Goal: Navigation & Orientation: Find specific page/section

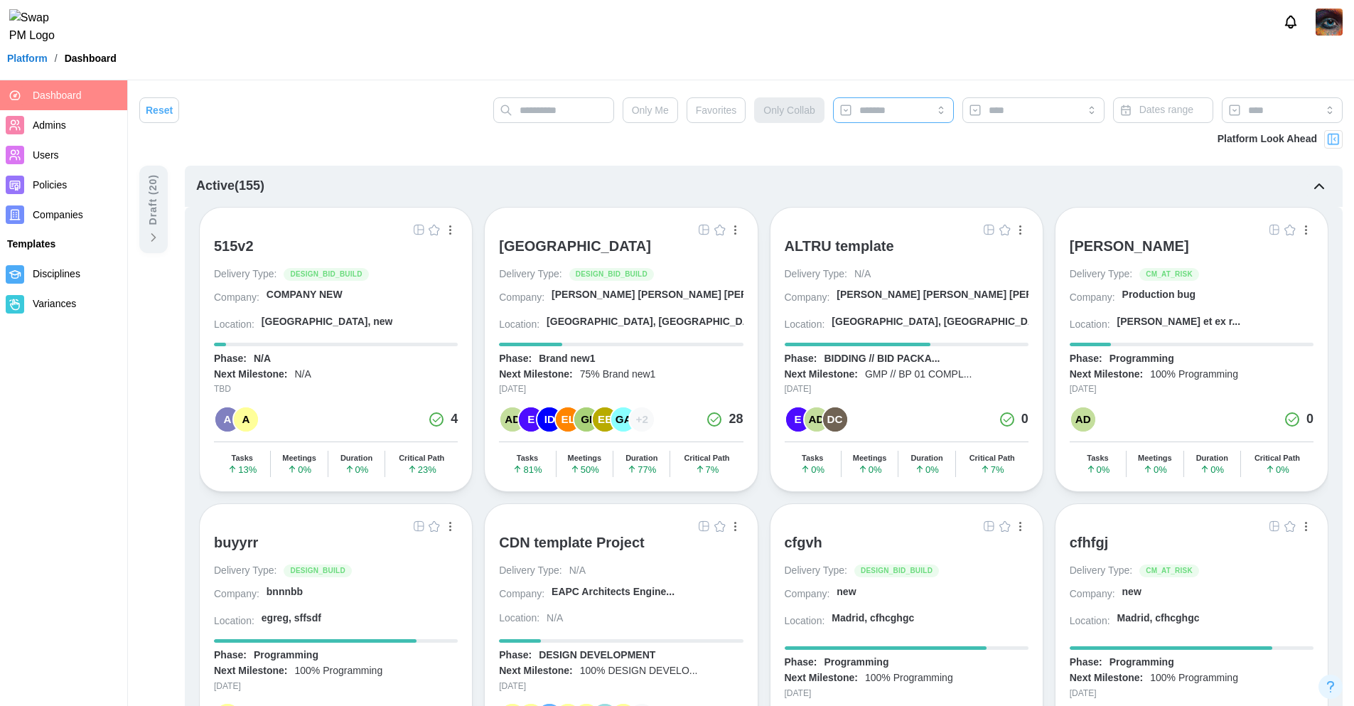
click at [885, 105] on input "search" at bounding box center [893, 109] width 68 height 11
type input "*****"
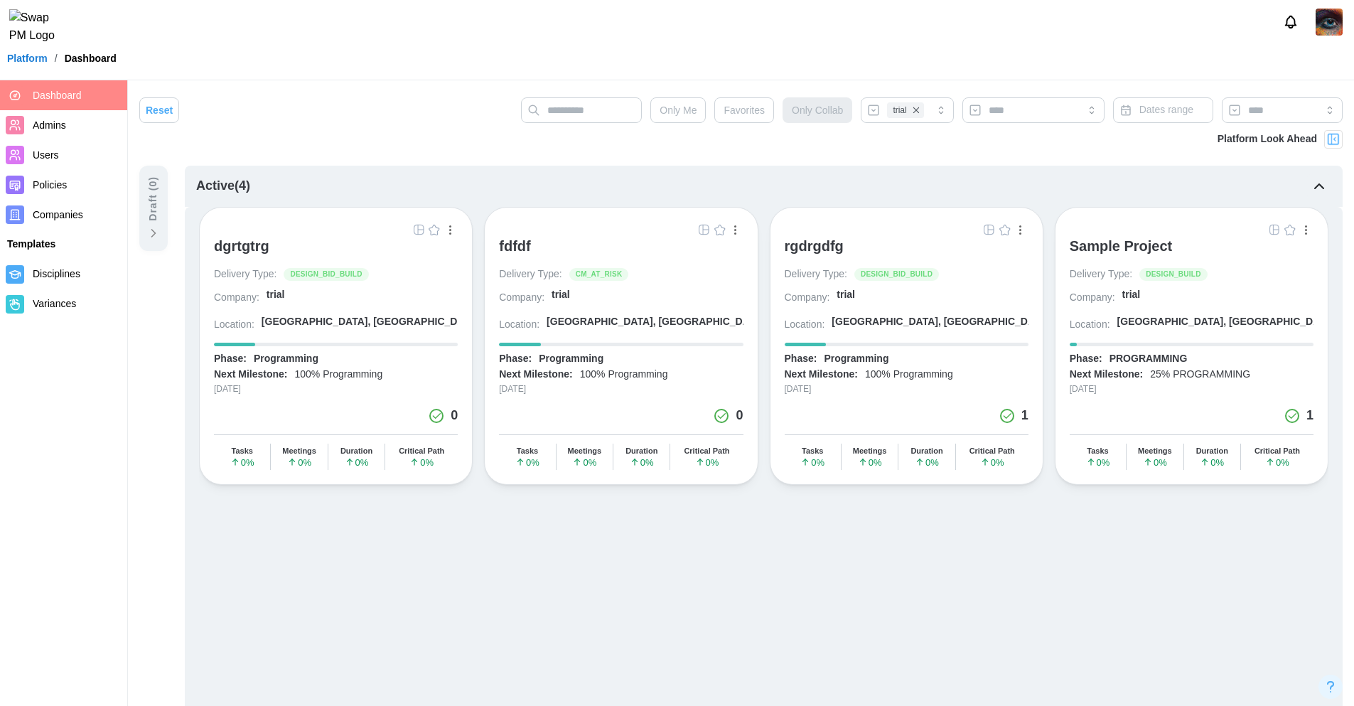
click at [84, 218] on span "Companies" at bounding box center [77, 215] width 89 height 18
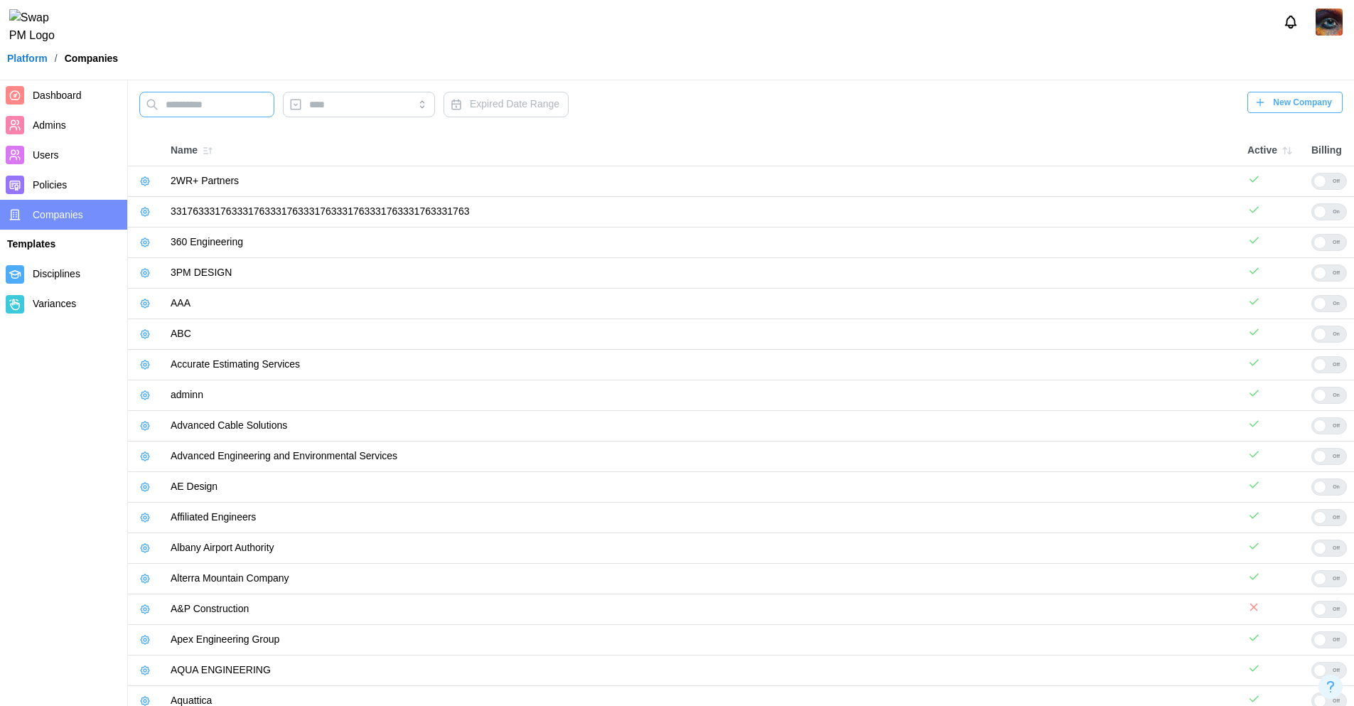
click at [193, 102] on input "text" at bounding box center [206, 105] width 135 height 26
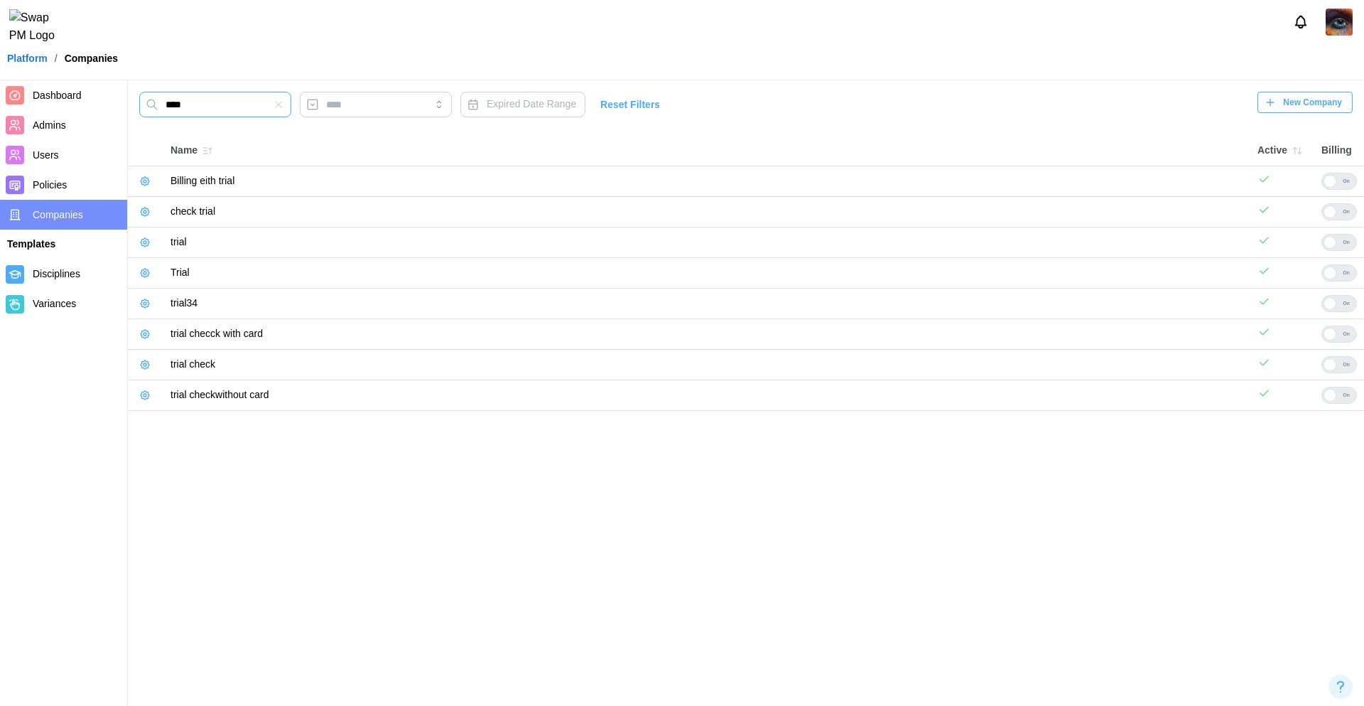
type input "****"
click at [146, 241] on icon "button" at bounding box center [144, 242] width 11 height 11
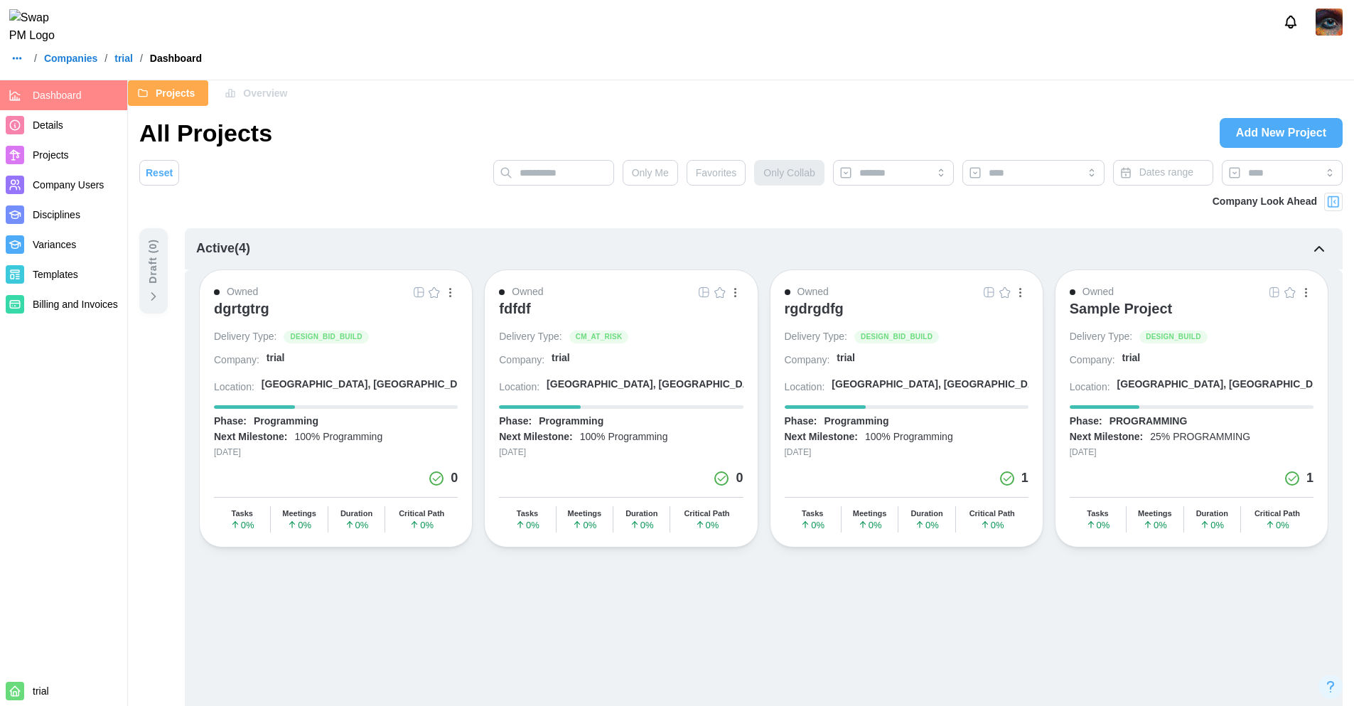
click at [247, 311] on div "dgrtgtrg" at bounding box center [241, 308] width 55 height 17
click at [515, 306] on div "fdfdf" at bounding box center [514, 308] width 31 height 17
click at [423, 295] on img "button" at bounding box center [418, 291] width 11 height 11
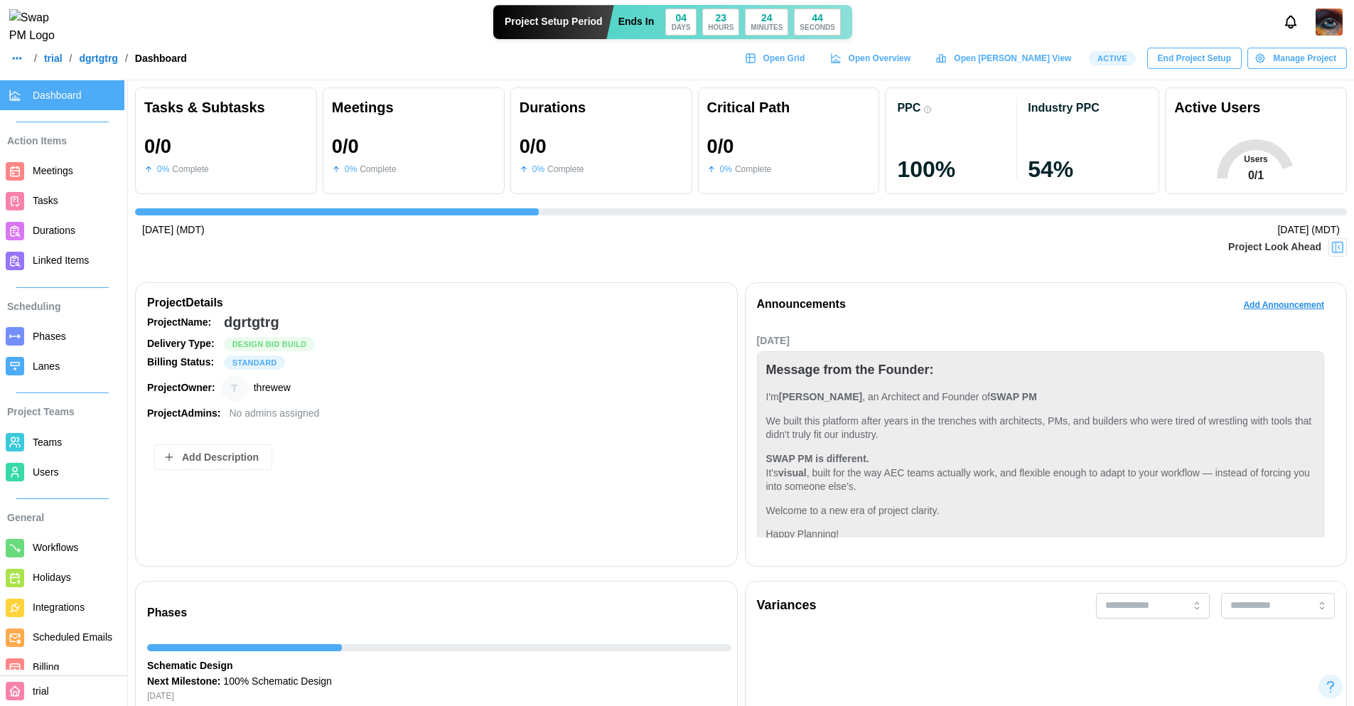
scroll to position [29, 0]
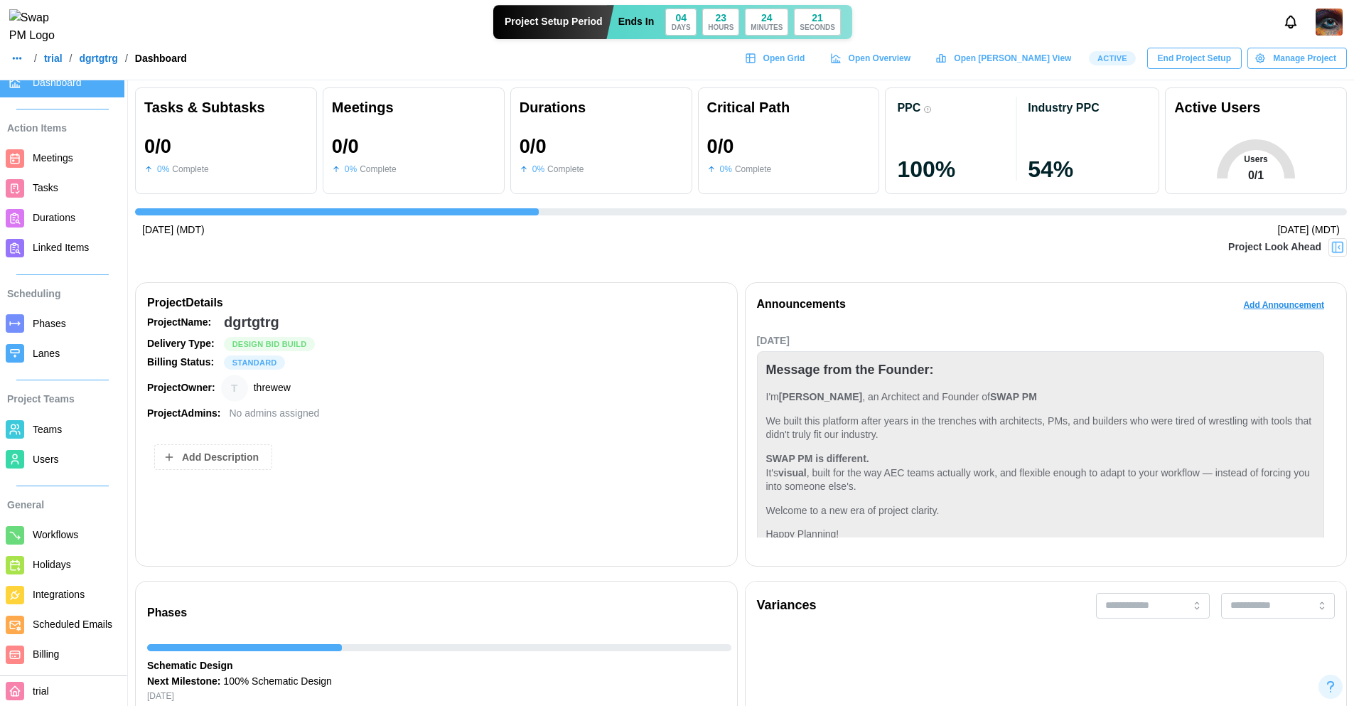
click at [79, 650] on span "Billing" at bounding box center [76, 654] width 86 height 18
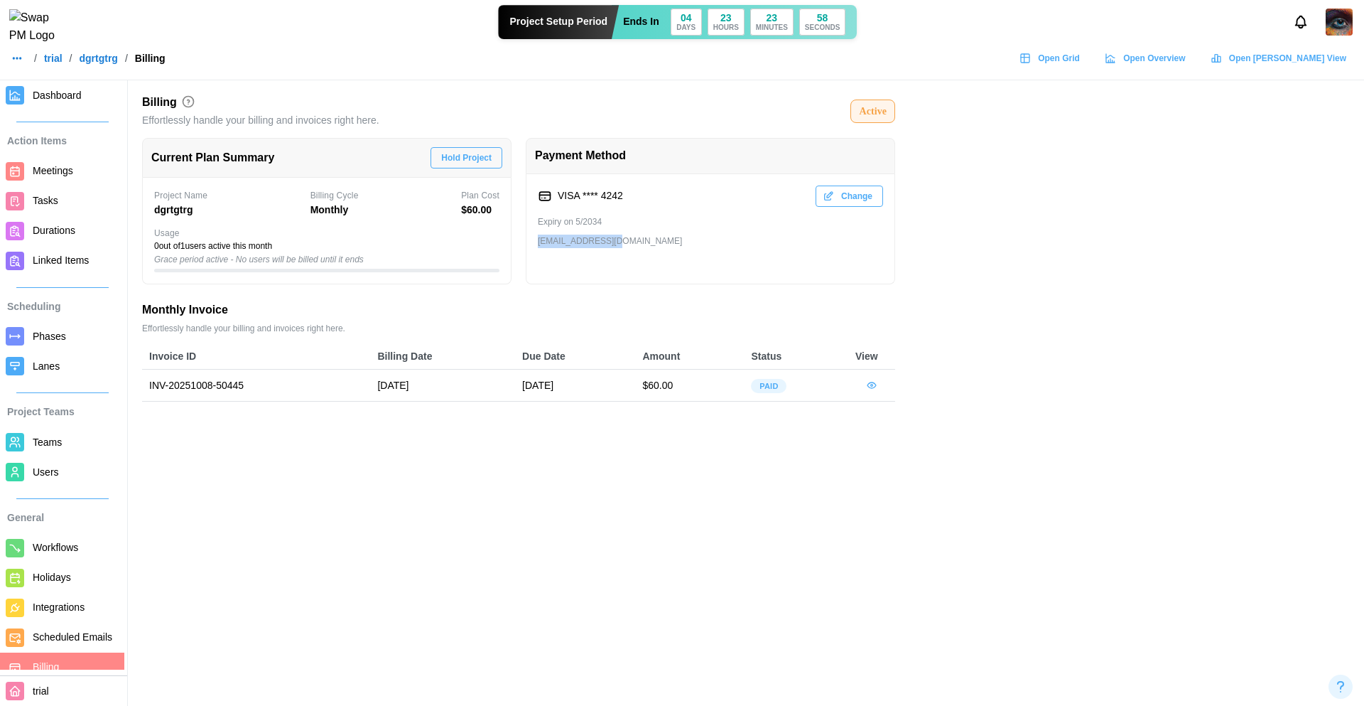
drag, startPoint x: 534, startPoint y: 236, endPoint x: 621, endPoint y: 240, distance: 87.5
click at [621, 240] on div "VISA **** 4242 Change Expiry on 5/2034 three@tupmail.com" at bounding box center [710, 229] width 369 height 110
click at [621, 240] on div "three@tupmail.com" at bounding box center [710, 241] width 345 height 14
click at [55, 99] on span "Dashboard" at bounding box center [57, 95] width 49 height 11
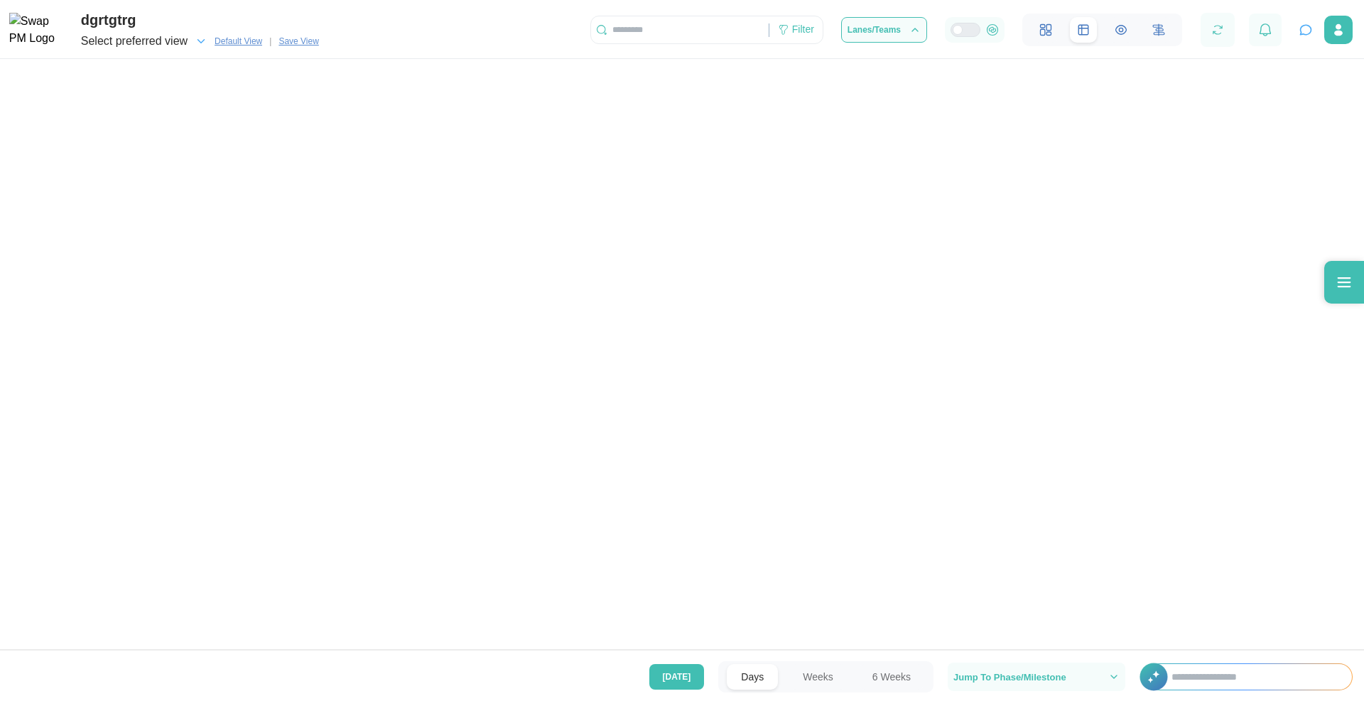
scroll to position [0, 306]
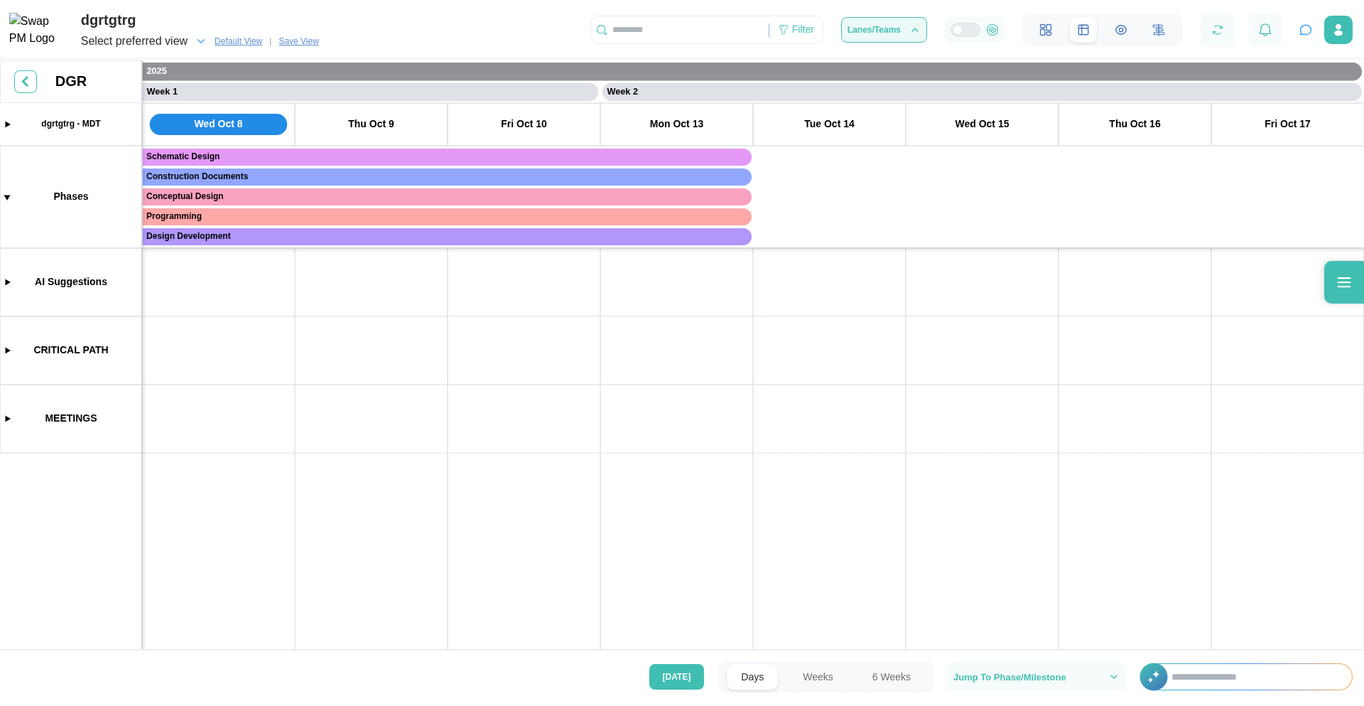
click at [895, 29] on span "Lanes/Teams" at bounding box center [874, 30] width 53 height 9
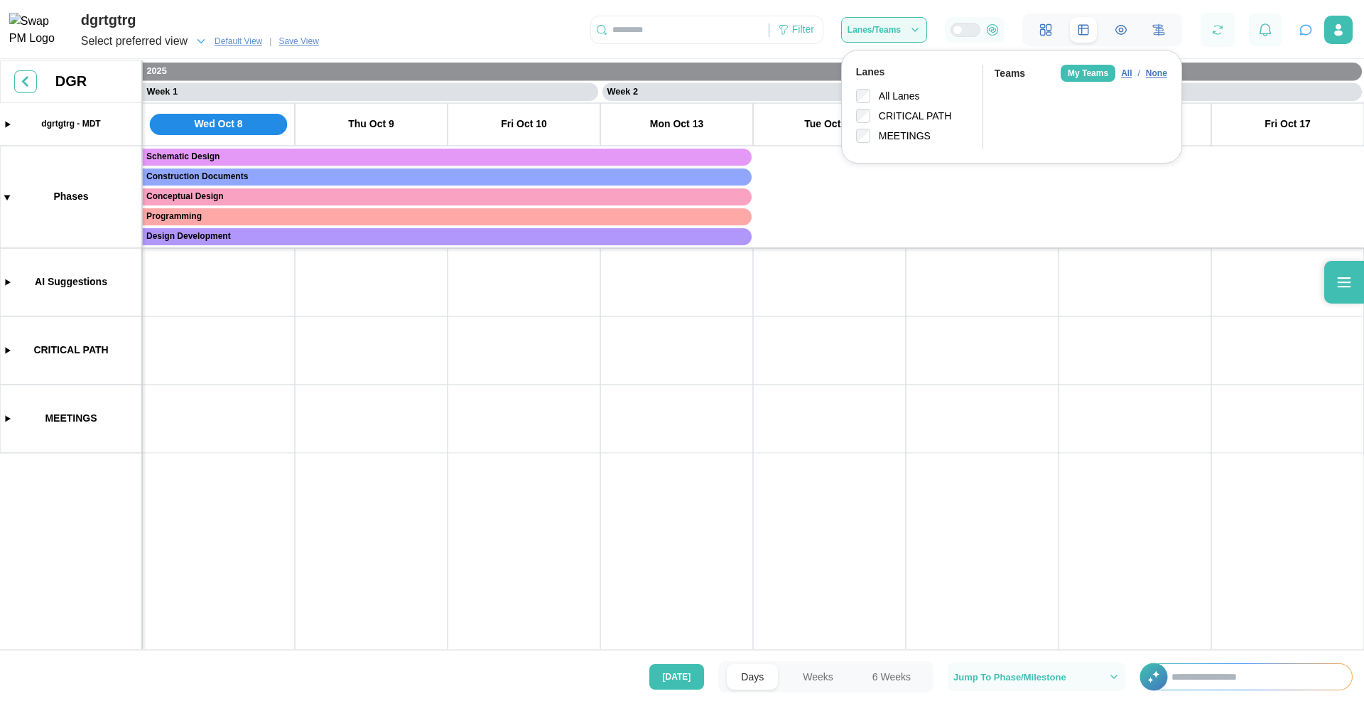
click at [895, 29] on span "Lanes/Teams" at bounding box center [874, 30] width 53 height 9
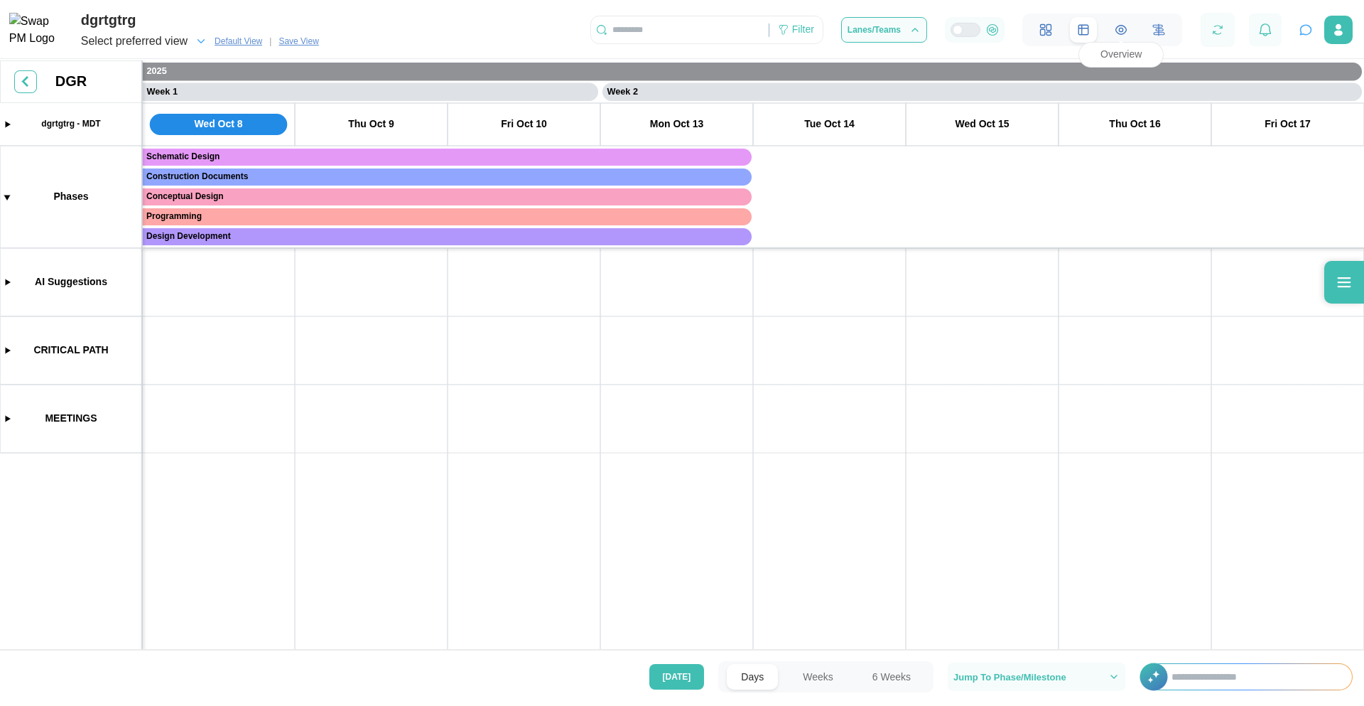
click at [1118, 36] on icon at bounding box center [1121, 29] width 13 height 13
click at [878, 21] on button "Lanes/Teams" at bounding box center [884, 30] width 86 height 26
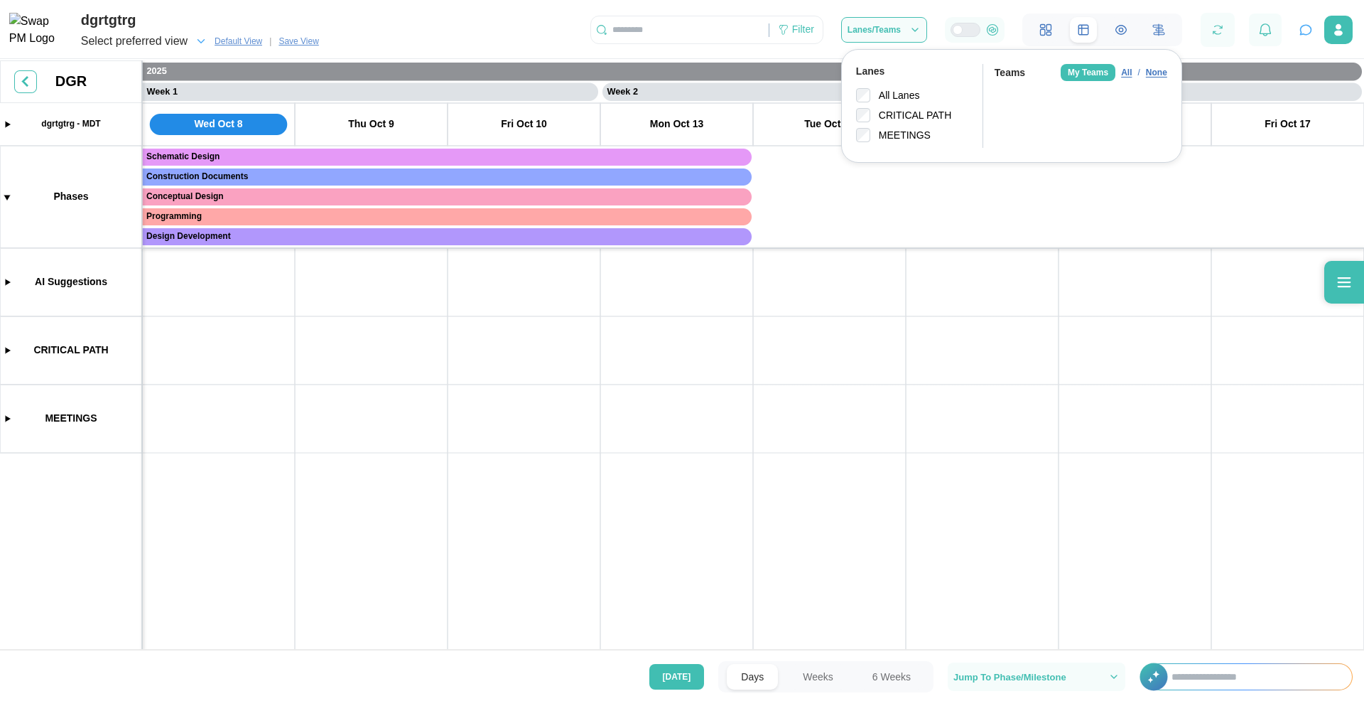
click at [1126, 72] on div "All" at bounding box center [1126, 73] width 11 height 14
click at [1157, 76] on div "None" at bounding box center [1156, 73] width 21 height 14
click at [1084, 67] on div "My Teams" at bounding box center [1088, 72] width 55 height 17
click at [898, 36] on span "Lanes/Teams" at bounding box center [884, 29] width 73 height 13
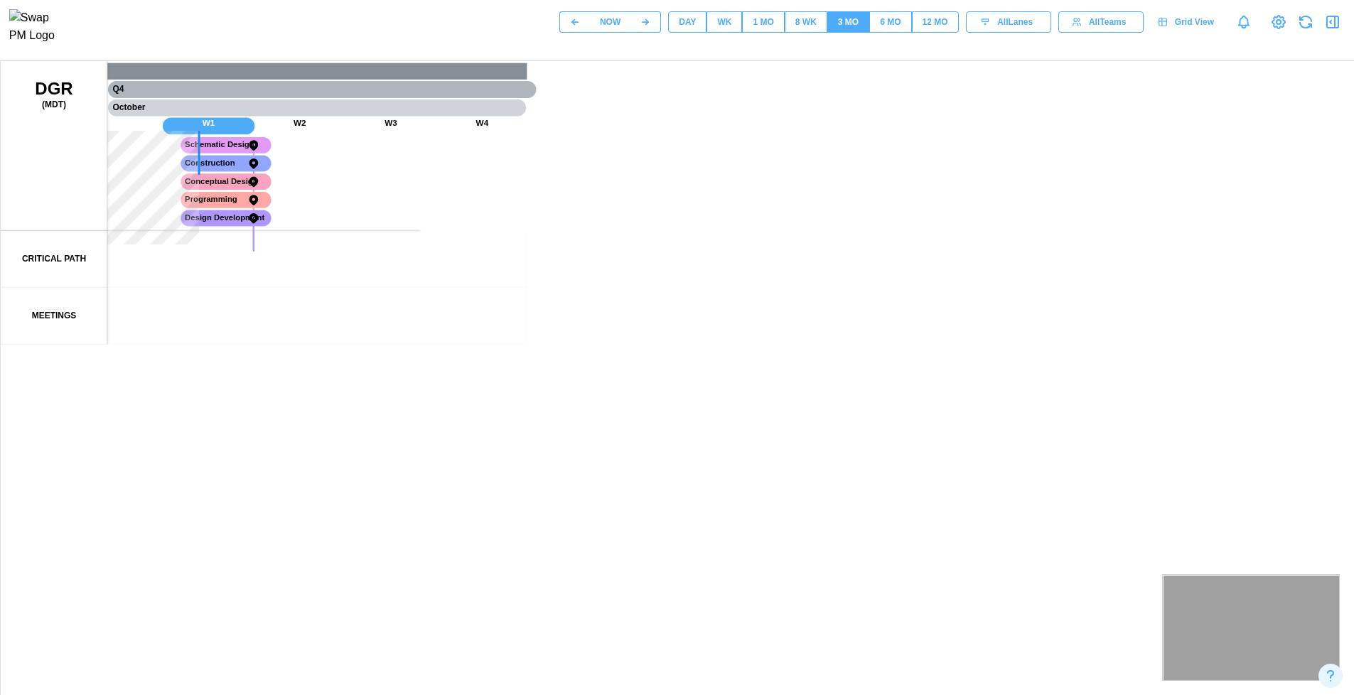
click at [1020, 27] on span "All Lanes" at bounding box center [1015, 22] width 36 height 20
click at [1089, 22] on span "All Teams" at bounding box center [1107, 22] width 37 height 20
click at [1010, 29] on span "All Lanes" at bounding box center [1015, 22] width 36 height 20
click at [1086, 23] on div "All Teams" at bounding box center [1099, 22] width 68 height 20
click at [1007, 27] on span "All Lanes" at bounding box center [1015, 22] width 36 height 20
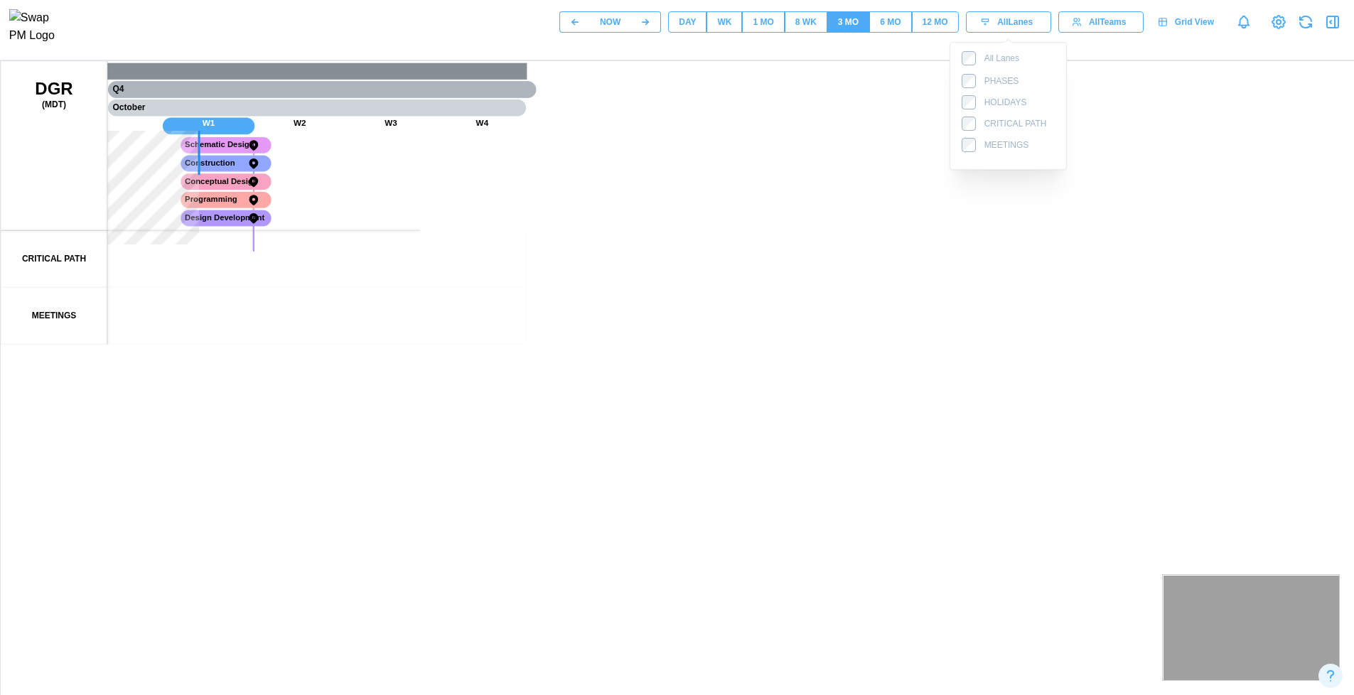
click at [997, 25] on span "All Lanes" at bounding box center [1015, 22] width 36 height 20
click at [988, 27] on icon "button" at bounding box center [985, 22] width 10 height 10
click at [993, 31] on div "All Lanes" at bounding box center [1007, 22] width 68 height 20
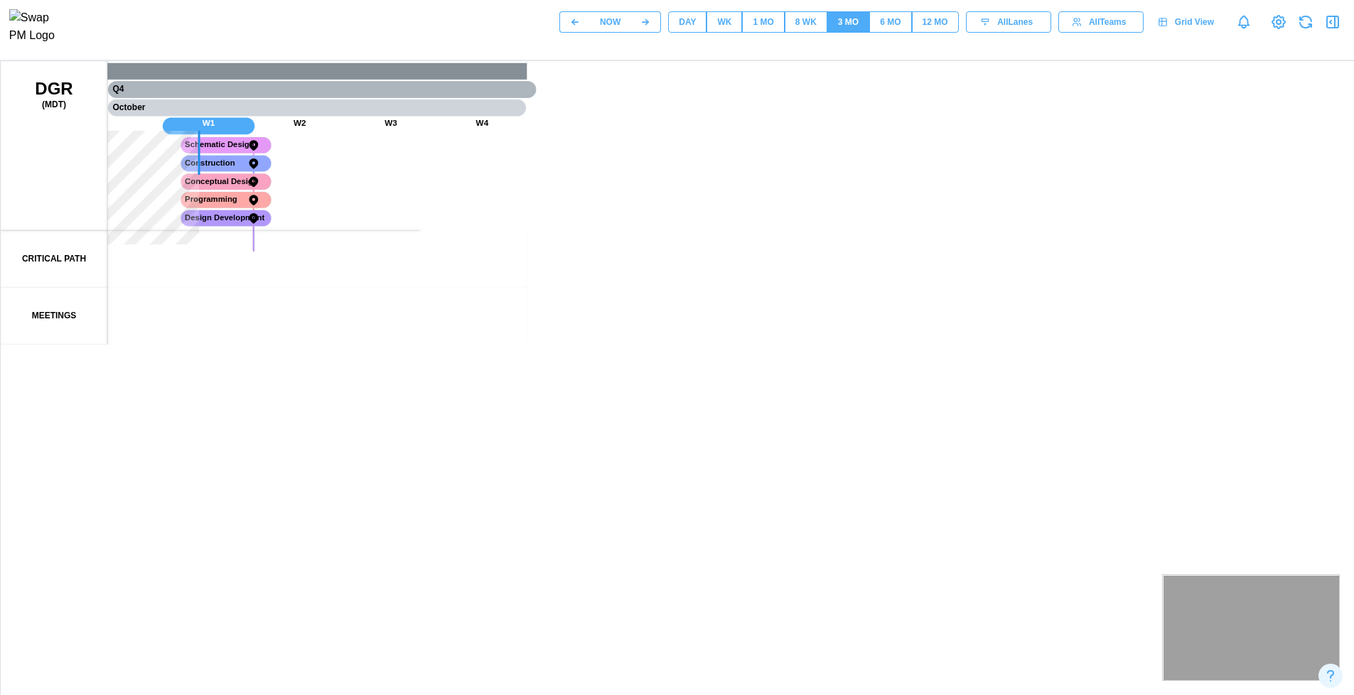
click at [1028, 29] on span "All Lanes" at bounding box center [1015, 22] width 36 height 20
